Goal: Find contact information: Find contact information

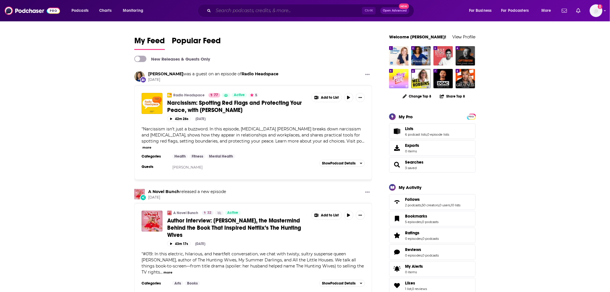
click at [231, 12] on input "Search podcasts, credits, & more..." at bounding box center [287, 10] width 149 height 9
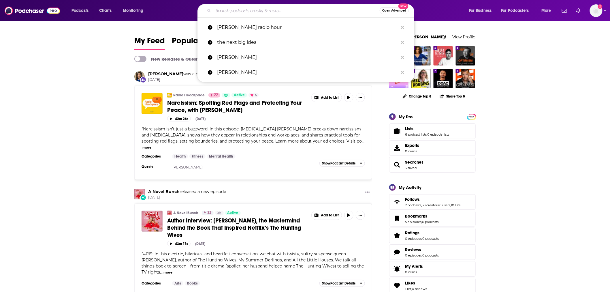
paste input "Siliconsiousness"
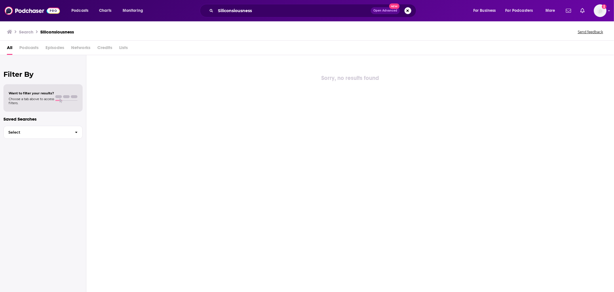
click at [273, 5] on div "Siliconsiousness Open Advanced New" at bounding box center [308, 10] width 217 height 13
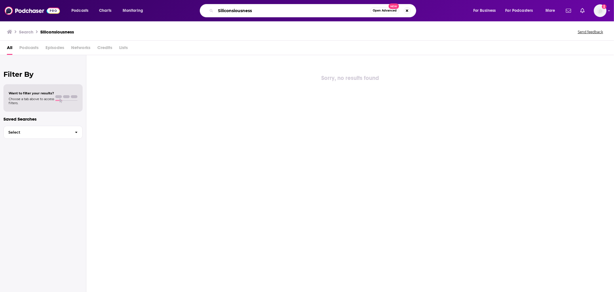
drag, startPoint x: 283, startPoint y: 12, endPoint x: 160, endPoint y: 8, distance: 123.1
click at [160, 8] on div "Siliconsiousness Open Advanced New" at bounding box center [314, 10] width 308 height 13
paste input "c"
type input "Siliconsciousness"
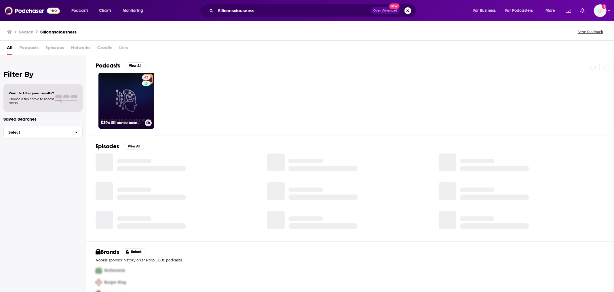
click at [126, 100] on link "43 DSR's Siliconsciousness" at bounding box center [127, 101] width 56 height 56
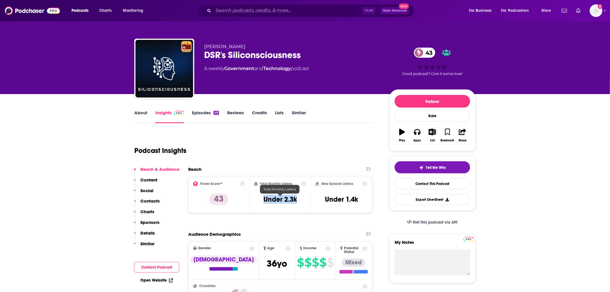
drag, startPoint x: 297, startPoint y: 199, endPoint x: 263, endPoint y: 200, distance: 34.6
click at [263, 200] on div "Total Monthly Listens Under 2.3k" at bounding box center [280, 194] width 52 height 27
click at [280, 198] on h3 "Under 2.3k" at bounding box center [279, 199] width 33 height 9
click at [302, 198] on div "Total Monthly Listens Under 2.3k" at bounding box center [280, 194] width 52 height 27
drag, startPoint x: 299, startPoint y: 200, endPoint x: 266, endPoint y: 202, distance: 33.4
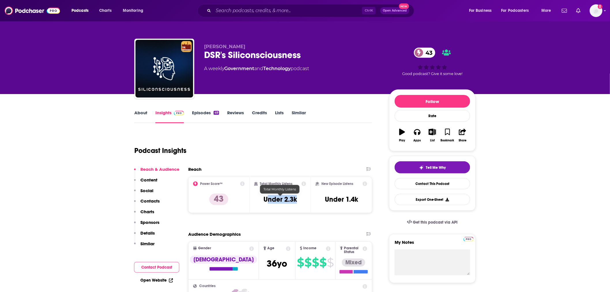
click at [266, 202] on div "Total Monthly Listens Under 2.3k" at bounding box center [280, 194] width 52 height 27
click at [279, 7] on input "Search podcasts, credits, & more..." at bounding box center [287, 10] width 149 height 9
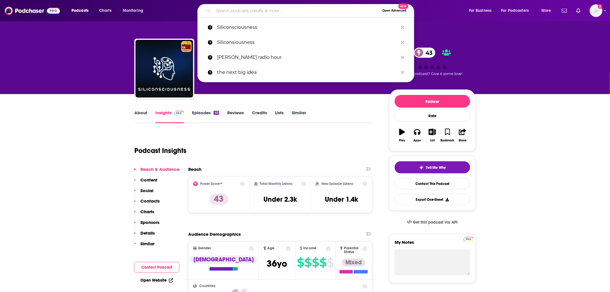
paste input "On with [PERSON_NAME]"
type input "On with [PERSON_NAME]"
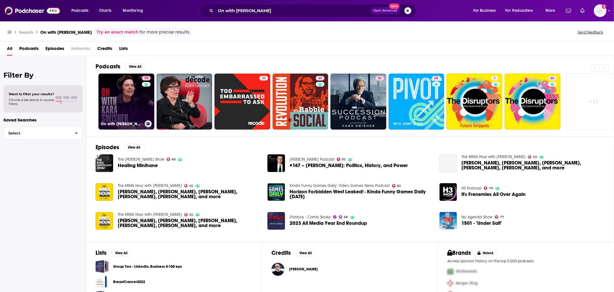
click at [127, 100] on link "79 On with [PERSON_NAME]" at bounding box center [127, 101] width 56 height 56
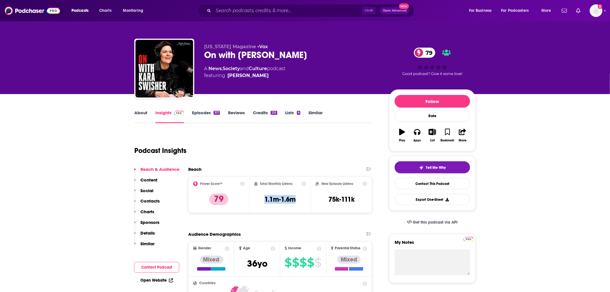
drag, startPoint x: 296, startPoint y: 200, endPoint x: 257, endPoint y: 200, distance: 38.3
click at [257, 200] on div "Total Monthly Listens 1.1m-1.6m" at bounding box center [280, 194] width 52 height 27
copy h3 "1.1m-1.6m"
click at [260, 11] on input "Search podcasts, credits, & more..." at bounding box center [287, 10] width 149 height 9
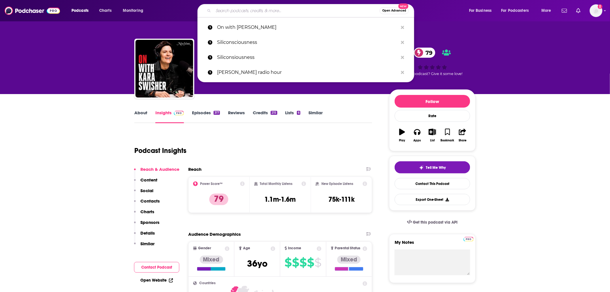
paste input "The Sparks Journal"
type input "The Sparks Journal"
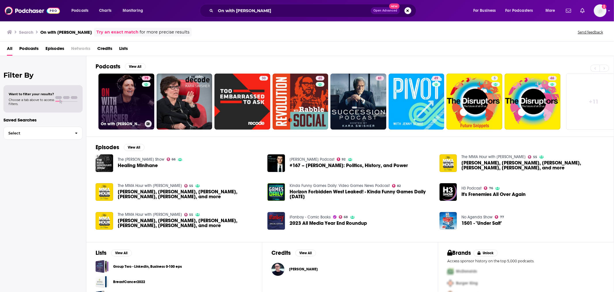
click at [134, 105] on link "79 On with [PERSON_NAME]" at bounding box center [127, 101] width 56 height 56
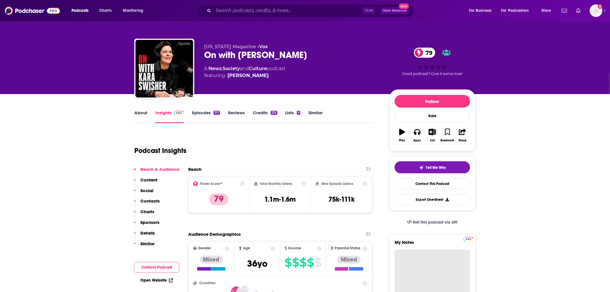
click at [421, 257] on textarea "My Notes" at bounding box center [431, 283] width 75 height 69
paste textarea "[PERSON_NAME] [PERSON_NAME] • Editorial Director, On with [PERSON_NAME] Mobile:…"
paste textarea "[PERSON_NAME] [PERSON_NAME] <[PERSON_NAME][EMAIL_ADDRESS][PERSON_NAME][DOMAIN_N…"
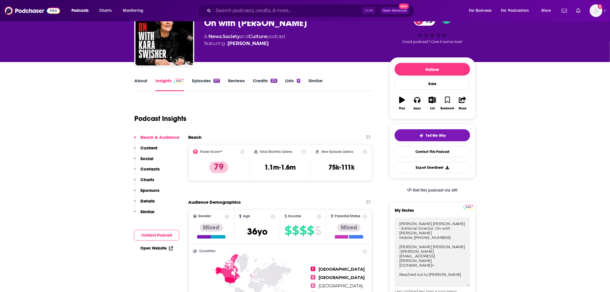
type textarea "[PERSON_NAME] [PERSON_NAME] • Editorial Director, On with [PERSON_NAME] Mobile:…"
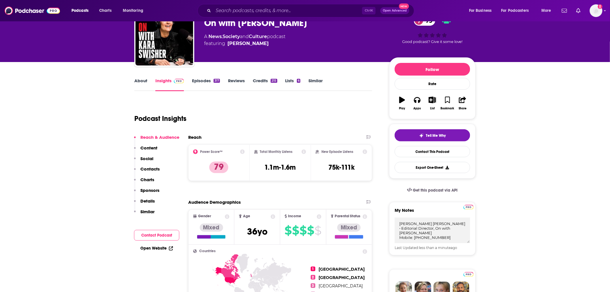
click at [39, 12] on img at bounding box center [32, 10] width 55 height 11
